Goal: Complete application form: Complete application form

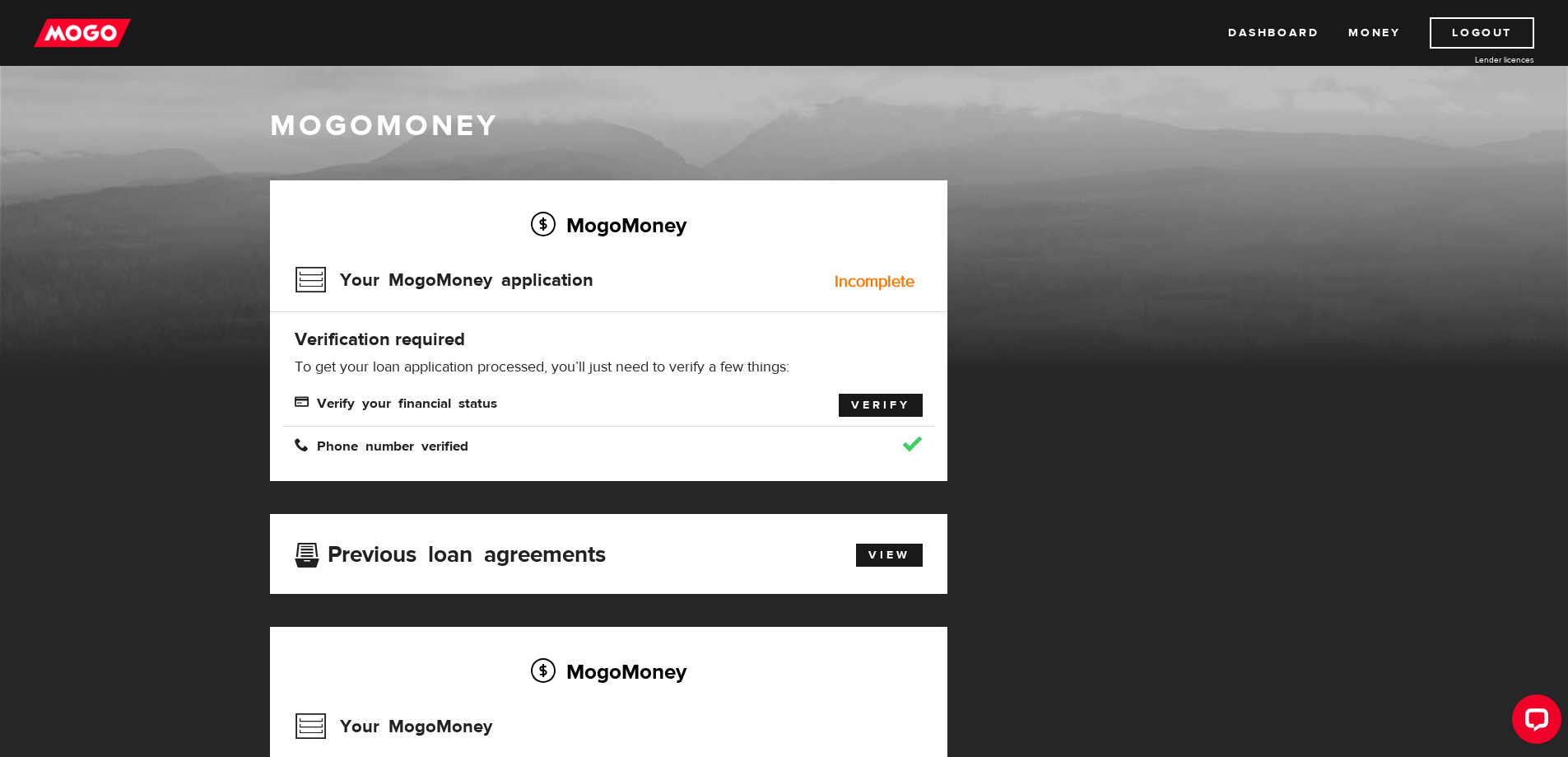
click at [882, 407] on link "Verify" at bounding box center [881, 405] width 84 height 23
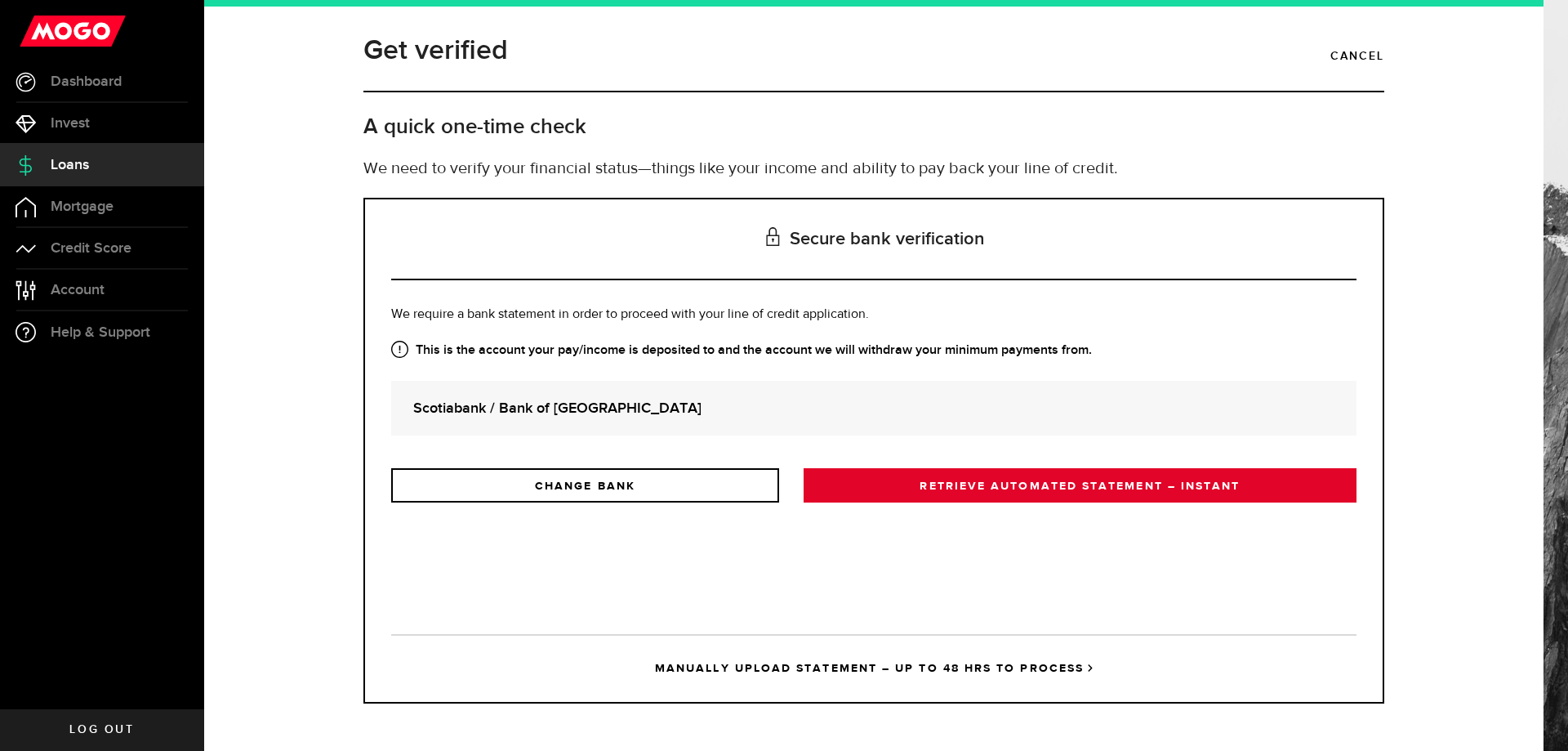
click at [1042, 482] on link "RETRIEVE AUTOMATED STATEMENT – INSTANT" at bounding box center [1080, 485] width 553 height 34
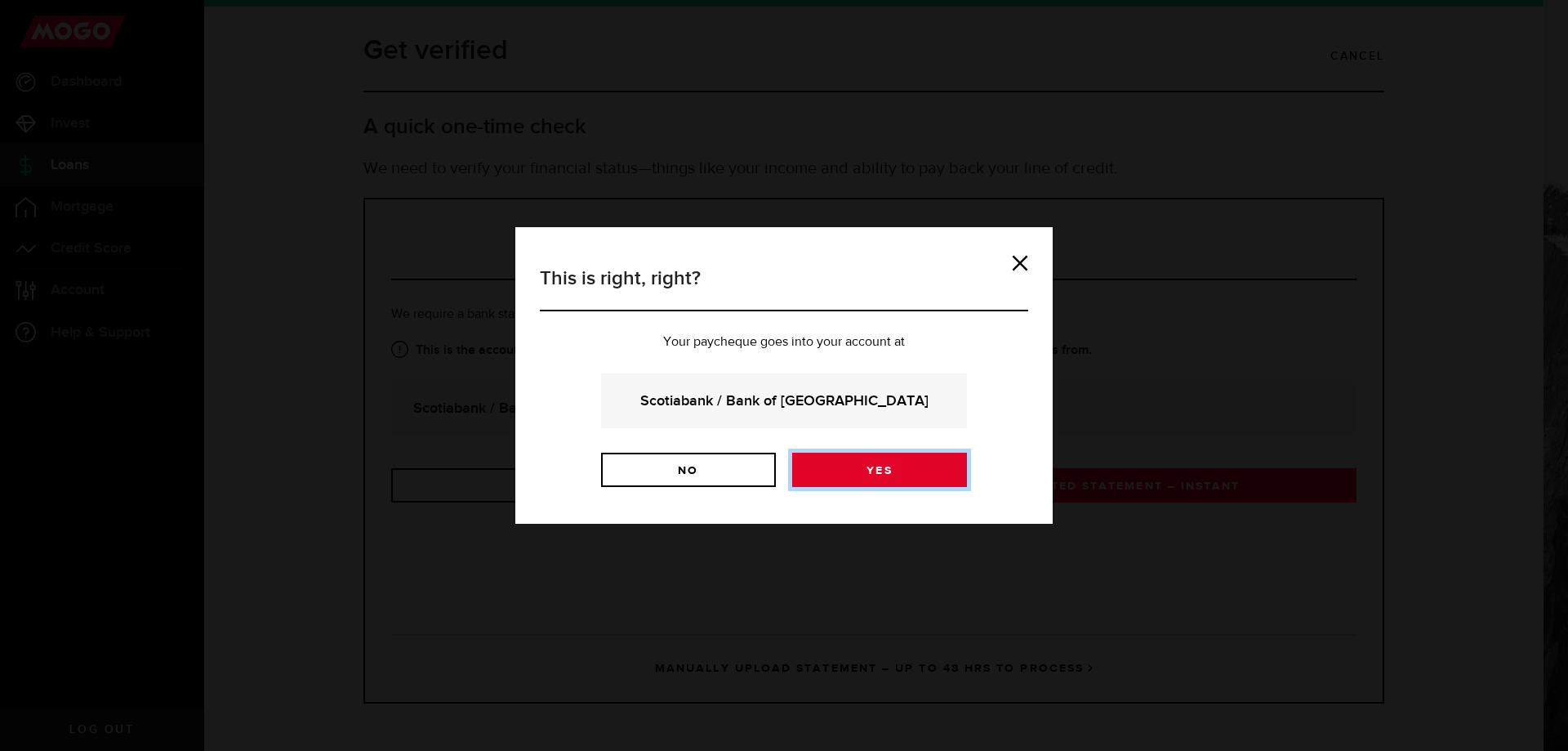
click at [916, 466] on link "Yes" at bounding box center [880, 469] width 175 height 34
